Goal: Task Accomplishment & Management: Use online tool/utility

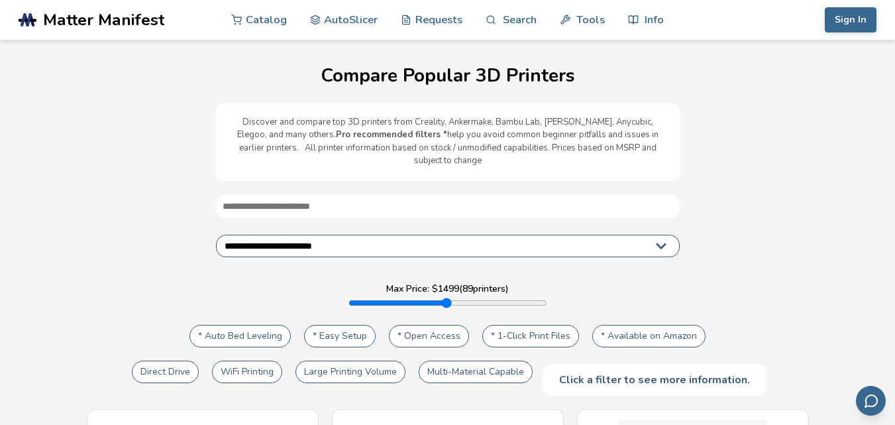
select select "**********"
click at [355, 12] on link "AutoSlicer" at bounding box center [344, 19] width 68 height 40
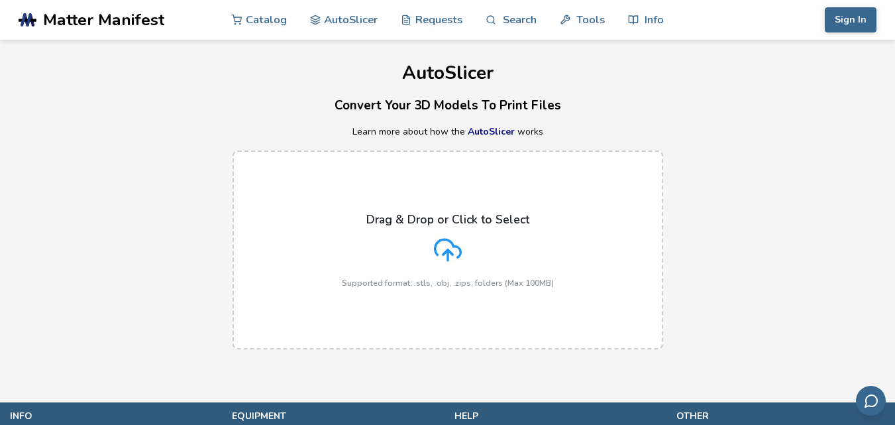
click at [452, 248] on icon at bounding box center [448, 250] width 28 height 28
click at [0, 0] on input "Drag & Drop or Click to Select Supported format: .stls, .obj, .zips, folders (M…" at bounding box center [0, 0] width 0 height 0
click at [449, 251] on polyline at bounding box center [447, 252] width 9 height 5
click at [0, 0] on input "Drag & Drop or Click to Select Supported format: .stls, .obj, .zips, folders (M…" at bounding box center [0, 0] width 0 height 0
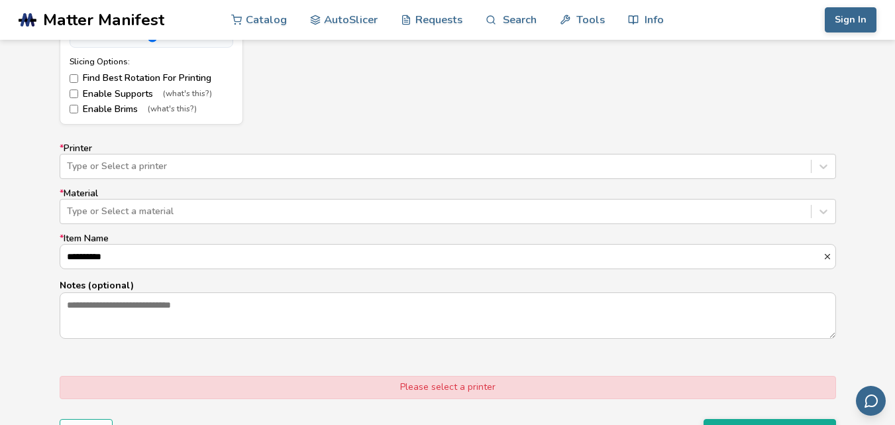
scroll to position [764, 0]
click at [326, 166] on div at bounding box center [435, 166] width 737 height 13
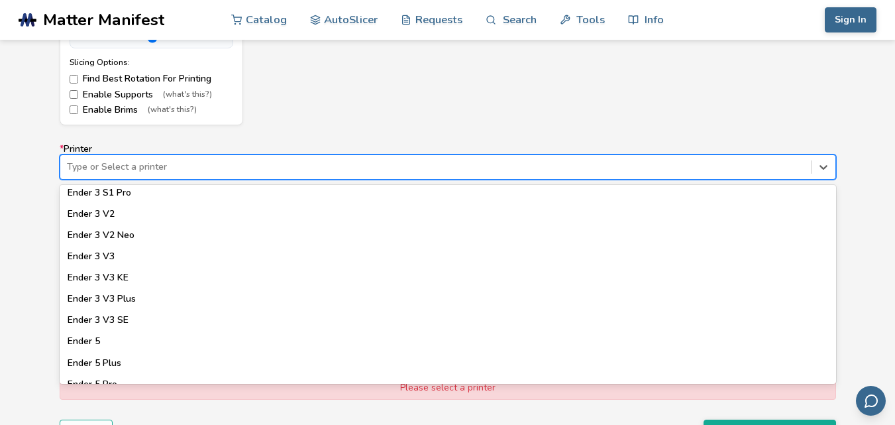
scroll to position [906, 0]
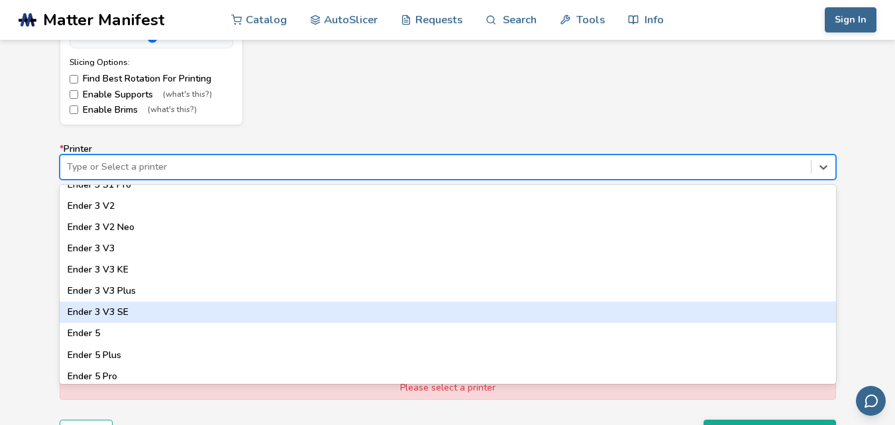
click at [117, 317] on div "Ender 3 V3 SE" at bounding box center [448, 311] width 776 height 21
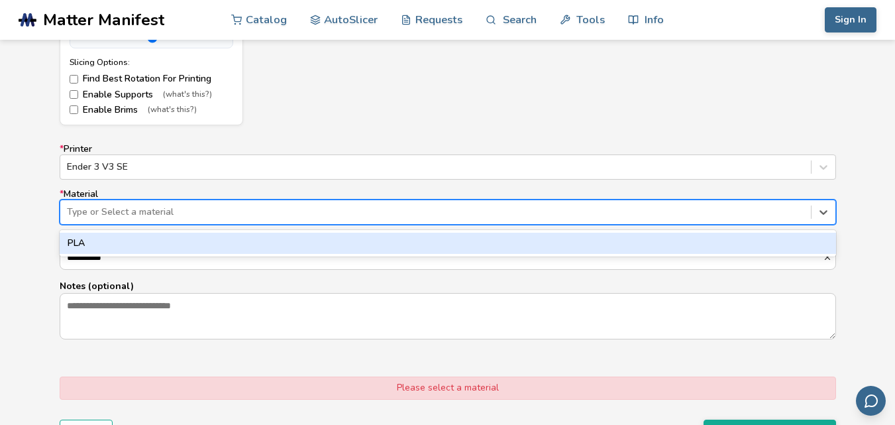
click at [268, 210] on div at bounding box center [435, 211] width 737 height 13
click at [256, 238] on div "PLA" at bounding box center [448, 242] width 776 height 21
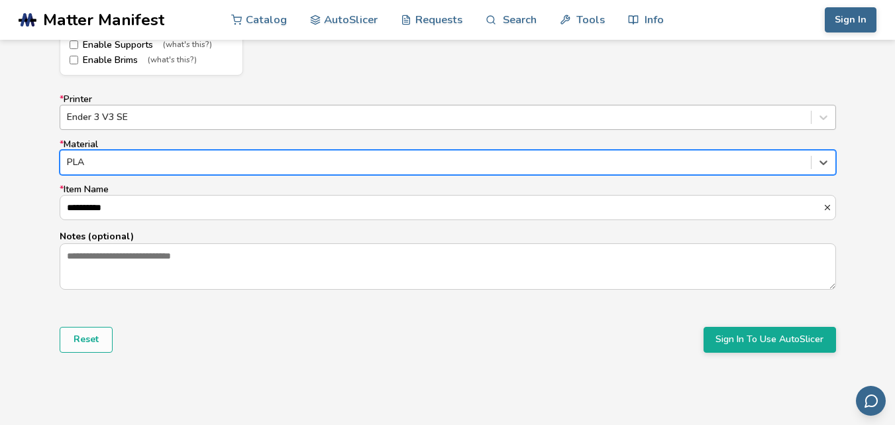
scroll to position [826, 0]
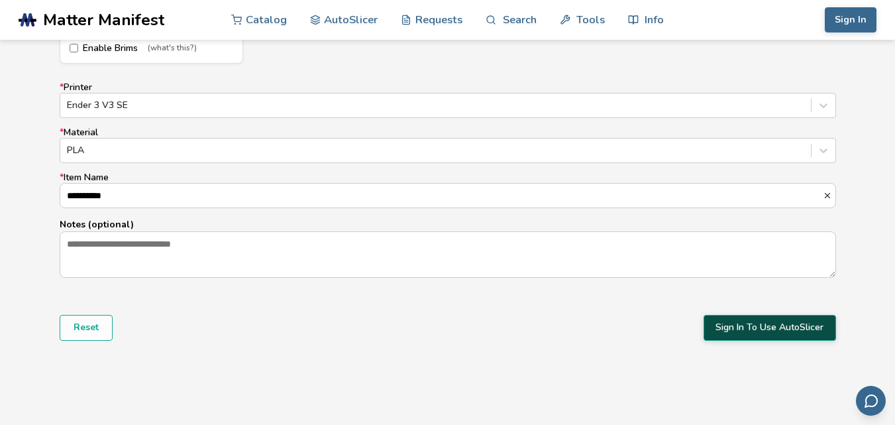
click at [804, 329] on button "Sign In To Use AutoSlicer" at bounding box center [769, 327] width 132 height 25
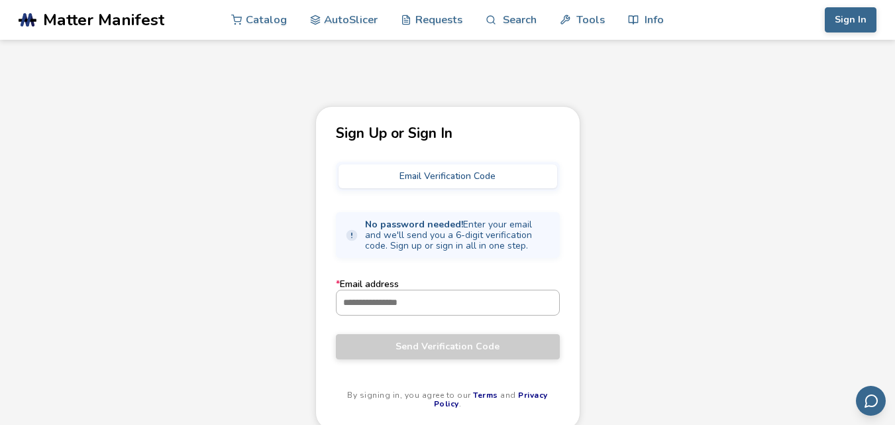
click at [459, 301] on input "* Email address" at bounding box center [447, 302] width 223 height 24
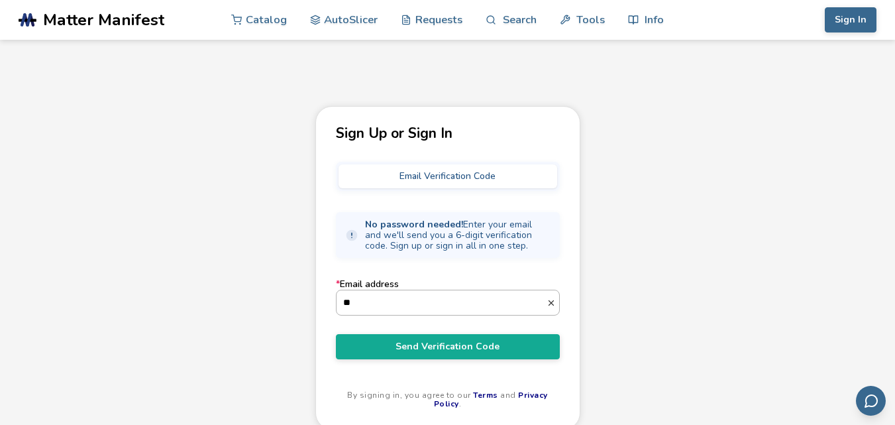
type input "*"
click at [388, 304] on input "**********" at bounding box center [441, 302] width 210 height 24
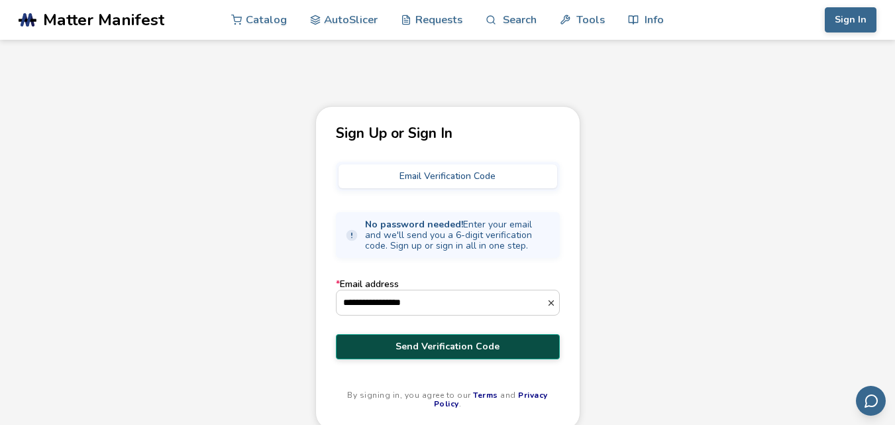
type input "**********"
click at [446, 343] on span "Send Verification Code" at bounding box center [448, 346] width 204 height 11
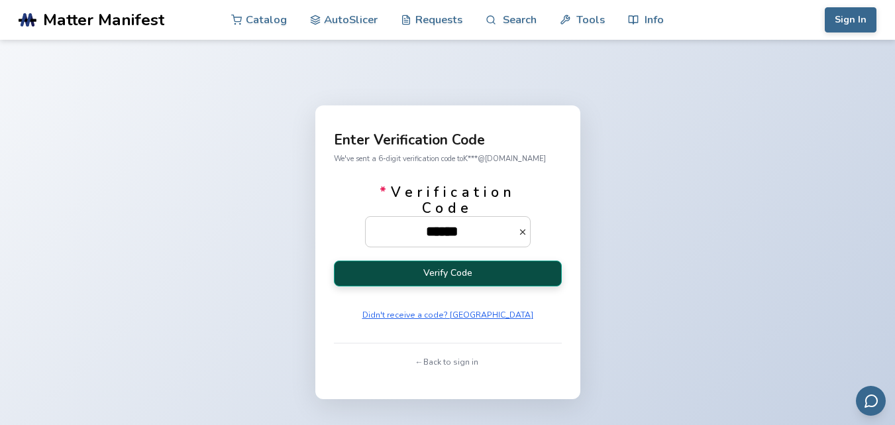
type input "******"
click at [454, 265] on button "Verify Code" at bounding box center [448, 273] width 228 height 26
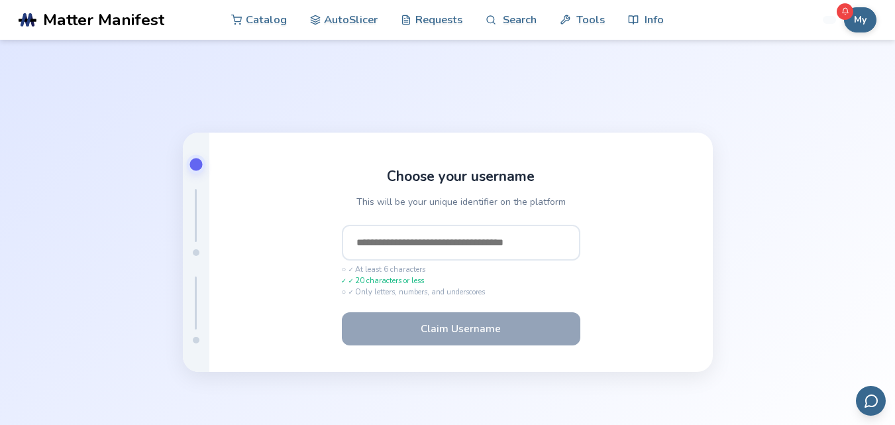
click at [453, 248] on input "text" at bounding box center [461, 243] width 238 height 36
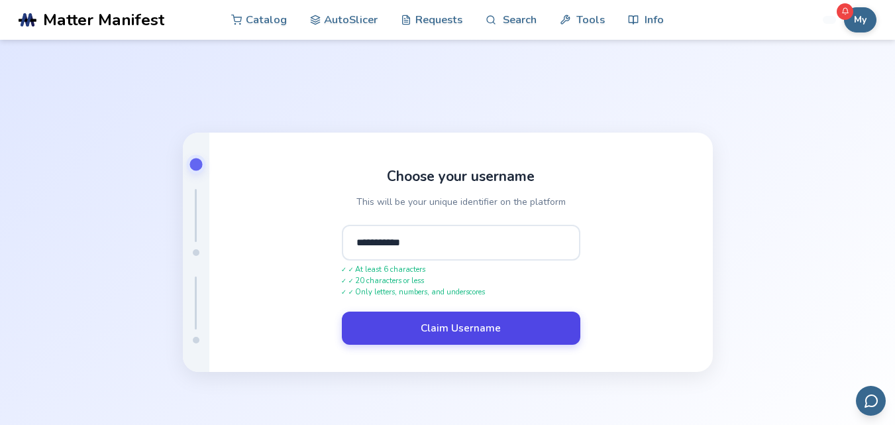
type input "**********"
click at [454, 322] on button "Claim Username" at bounding box center [461, 327] width 238 height 33
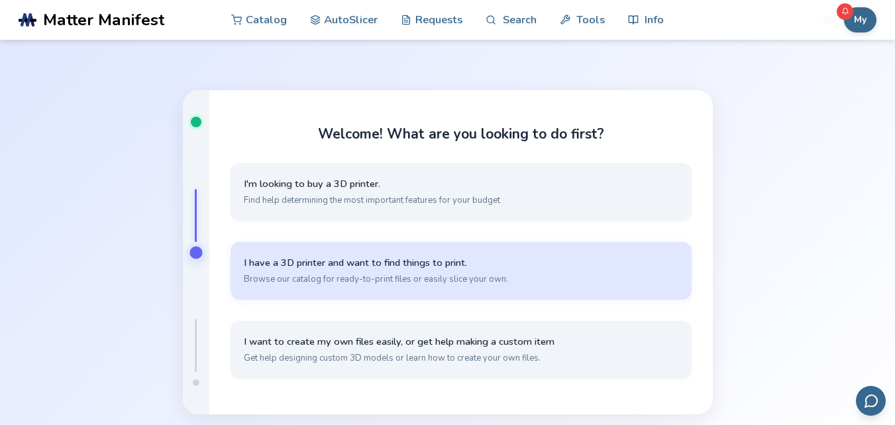
click at [380, 267] on span "I have a 3D printer and want to find things to print." at bounding box center [461, 262] width 435 height 13
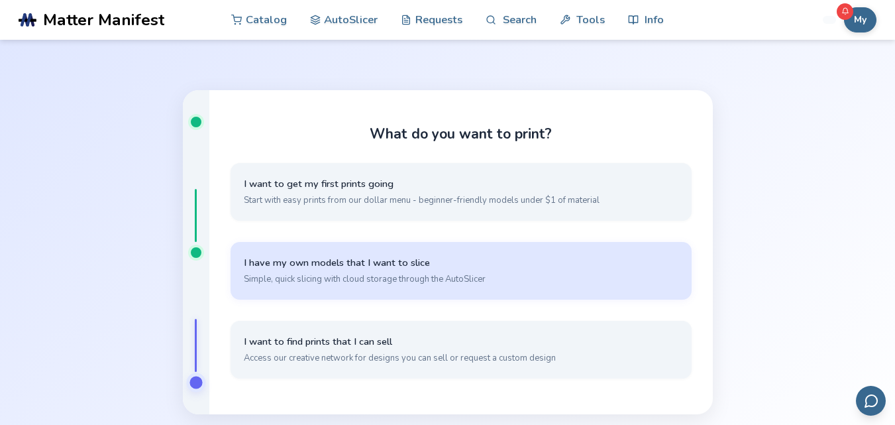
click at [375, 258] on span "I have my own models that I want to slice" at bounding box center [461, 262] width 435 height 13
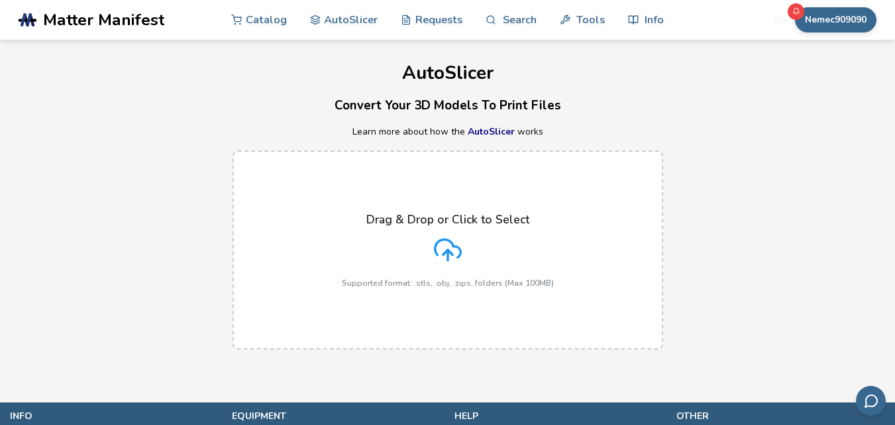
click at [446, 251] on polyline at bounding box center [447, 252] width 9 height 5
click at [0, 0] on input "Drag & Drop or Click to Select Supported format: .stls, .obj, .zips, folders (M…" at bounding box center [0, 0] width 0 height 0
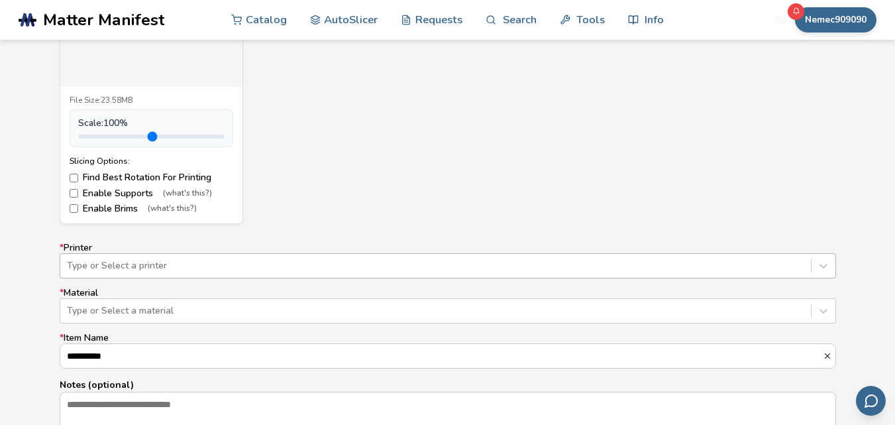
scroll to position [729, 0]
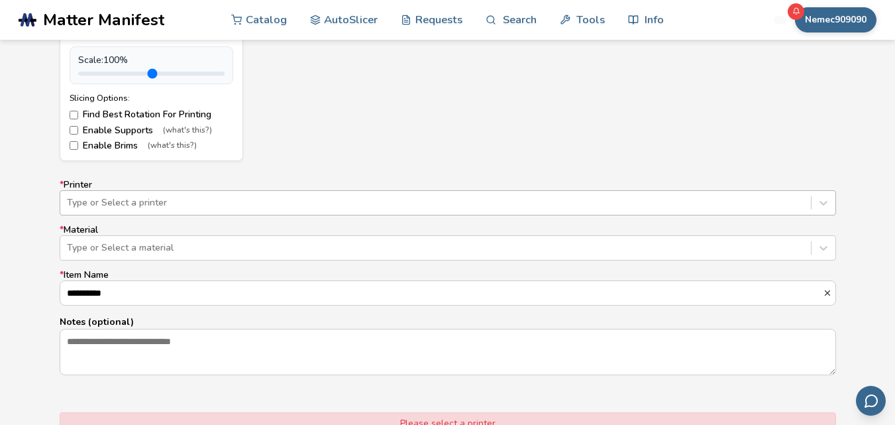
click at [352, 215] on div "Type or Select a printer" at bounding box center [448, 202] width 776 height 25
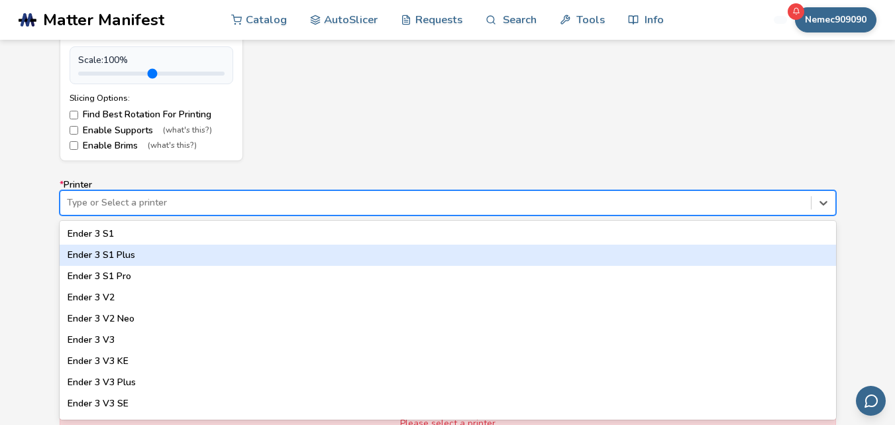
scroll to position [862, 0]
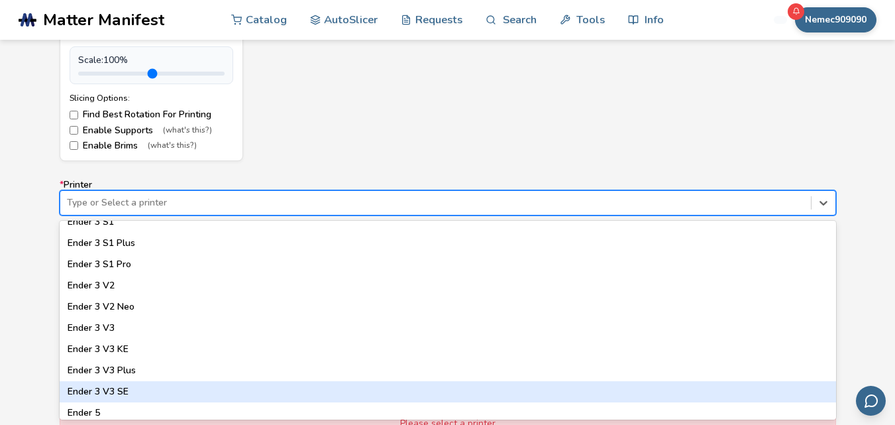
click at [166, 399] on div "Ender 3 V3 SE" at bounding box center [448, 391] width 776 height 21
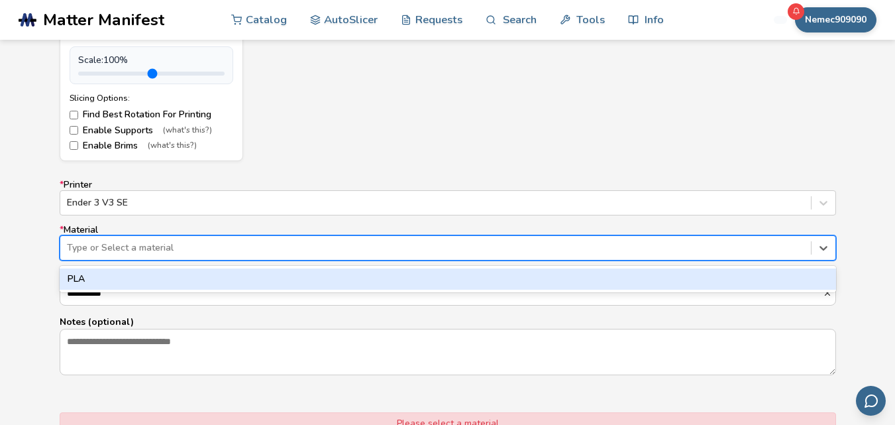
click at [162, 250] on div at bounding box center [435, 247] width 737 height 13
click at [154, 276] on div "PLA" at bounding box center [448, 278] width 776 height 21
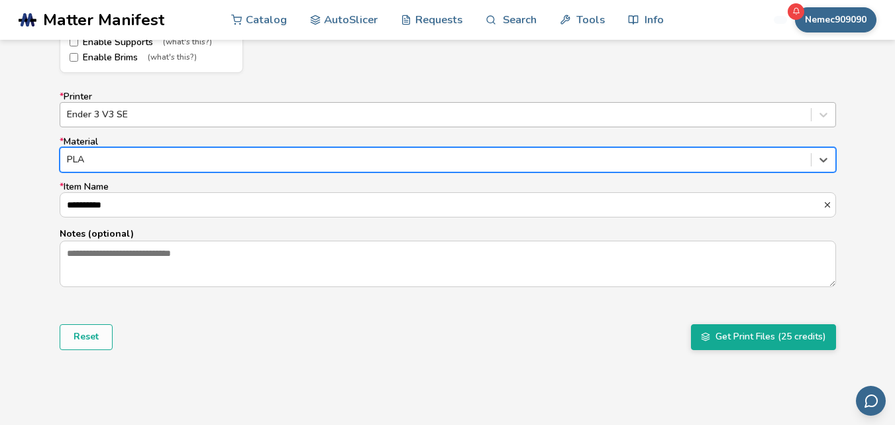
scroll to position [1, 0]
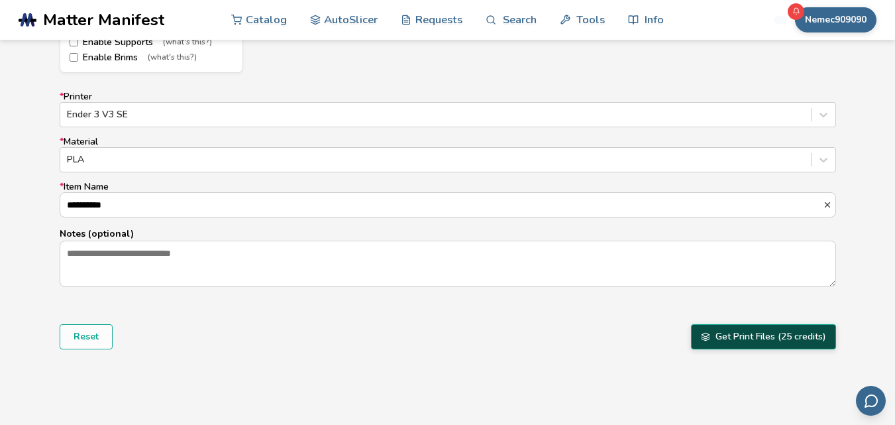
click at [750, 338] on button "Get Print Files (25 credits)" at bounding box center [763, 336] width 145 height 25
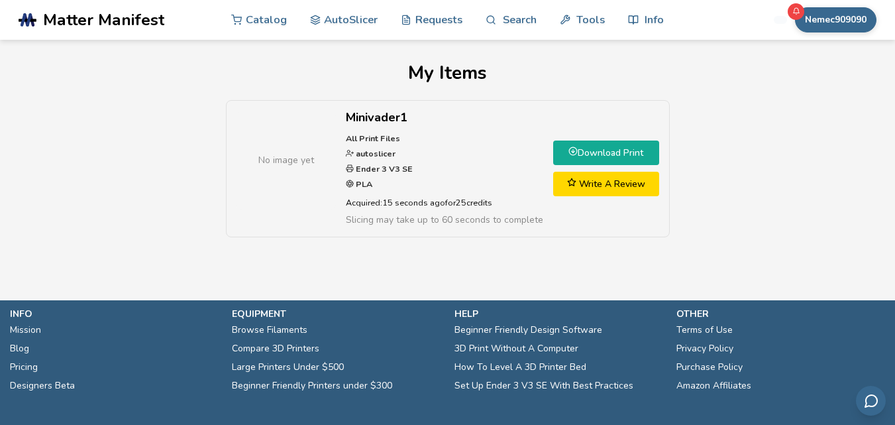
click at [621, 148] on link "Download Print" at bounding box center [606, 152] width 106 height 25
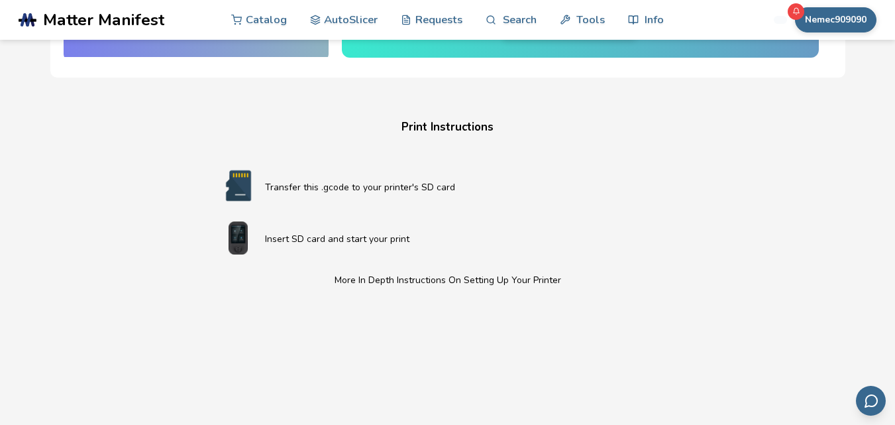
scroll to position [250, 0]
click at [242, 183] on img at bounding box center [238, 186] width 53 height 33
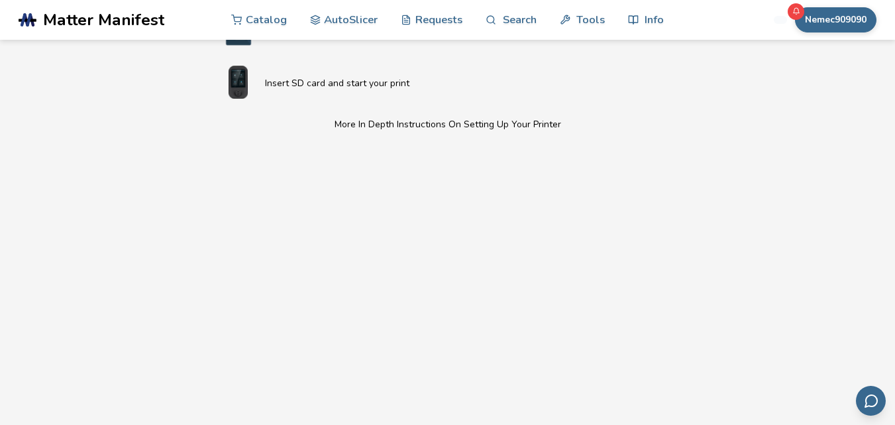
scroll to position [407, 0]
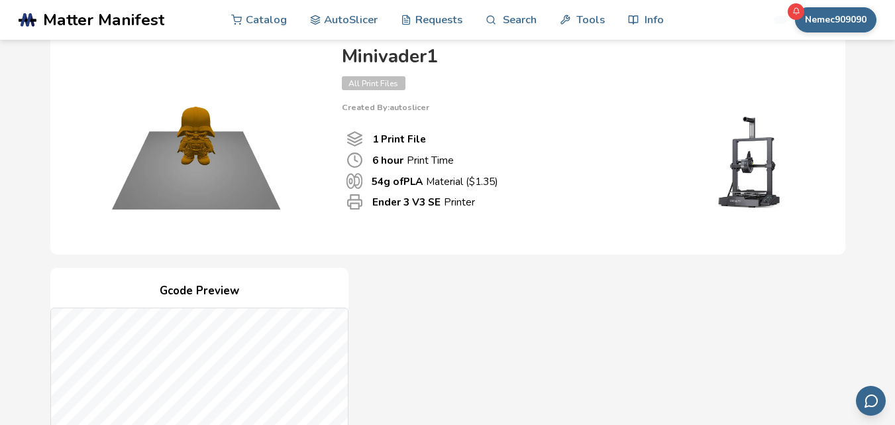
scroll to position [70, 0]
click at [315, 248] on div "Minivader1 All Print Files Created By: autoslicer 1 Print File 6 hour Print Tim…" at bounding box center [447, 140] width 795 height 228
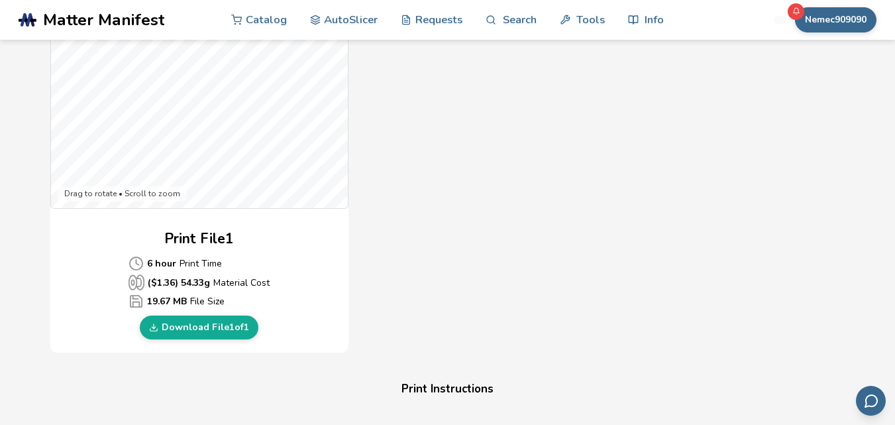
scroll to position [486, 0]
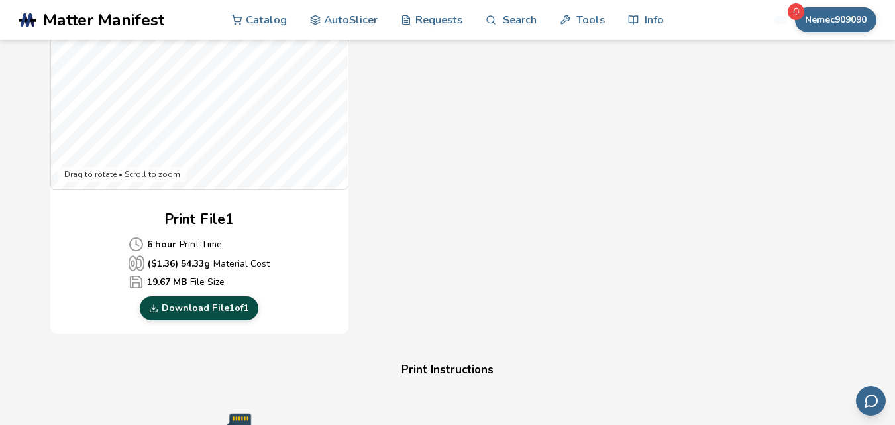
click at [171, 305] on link "Download File 1 of 1" at bounding box center [199, 308] width 119 height 24
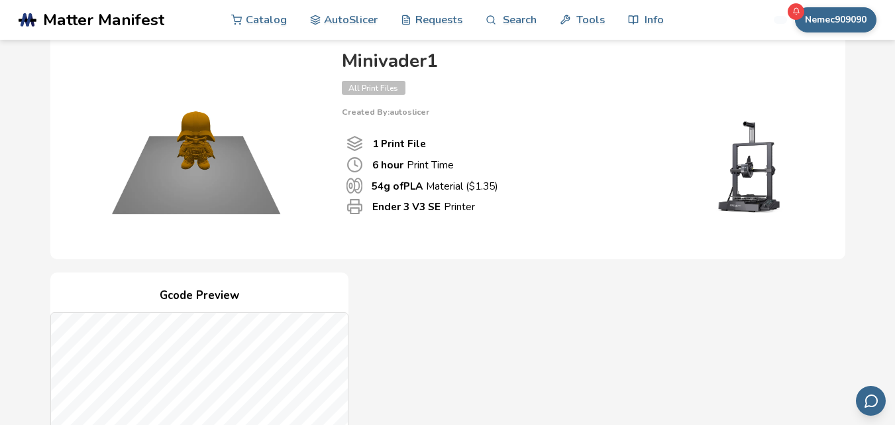
scroll to position [0, 0]
